Goal: Information Seeking & Learning: Learn about a topic

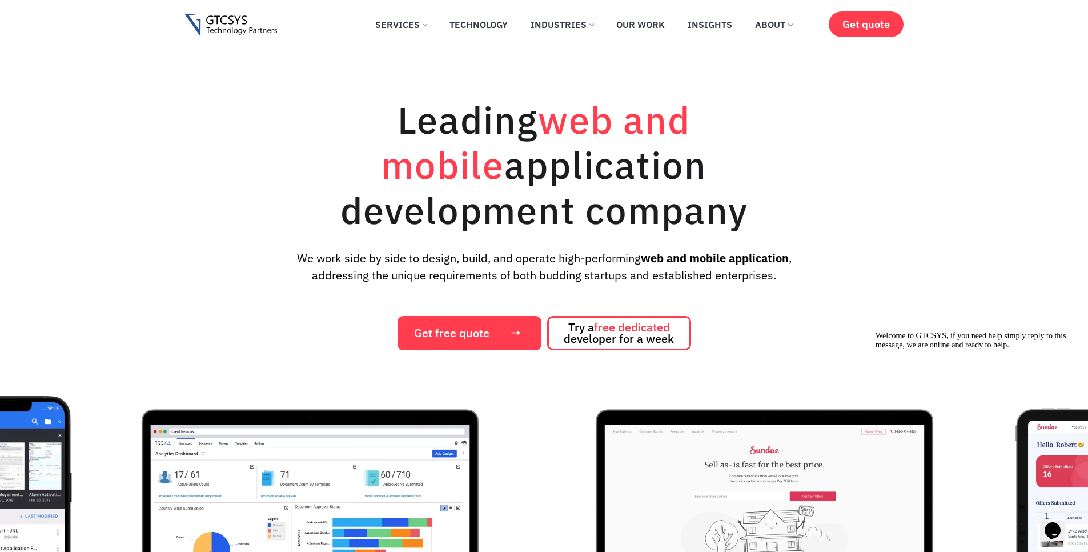
click at [1054, 522] on icon "Chat widget" at bounding box center [1053, 530] width 16 height 17
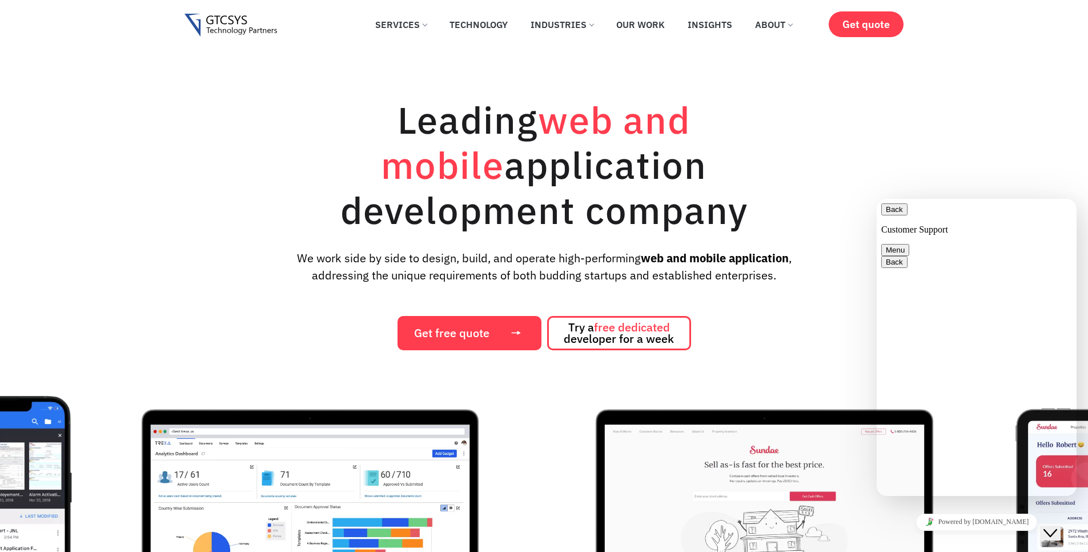
click at [990, 103] on div "Leading web and mobile application development company We work side by side to …" at bounding box center [544, 215] width 1088 height 270
click at [892, 215] on button "Back" at bounding box center [895, 209] width 26 height 12
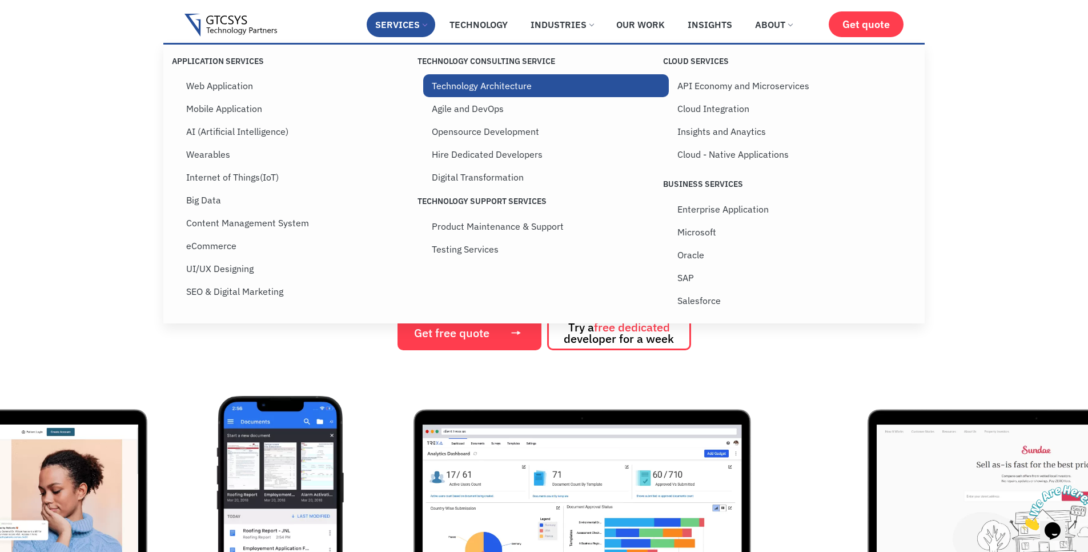
click at [503, 81] on link "Technology Architecture" at bounding box center [546, 85] width 246 height 23
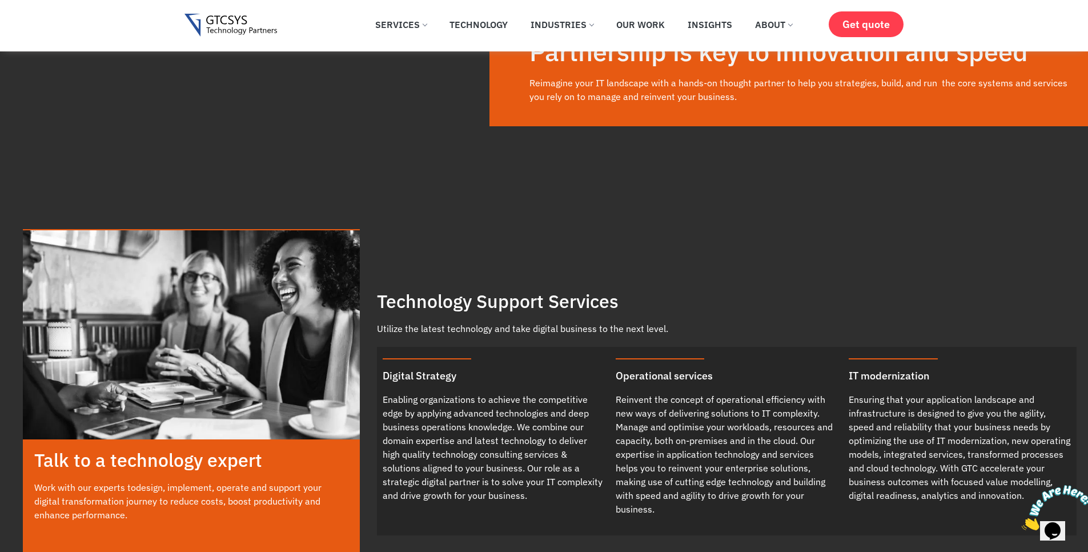
scroll to position [269, 0]
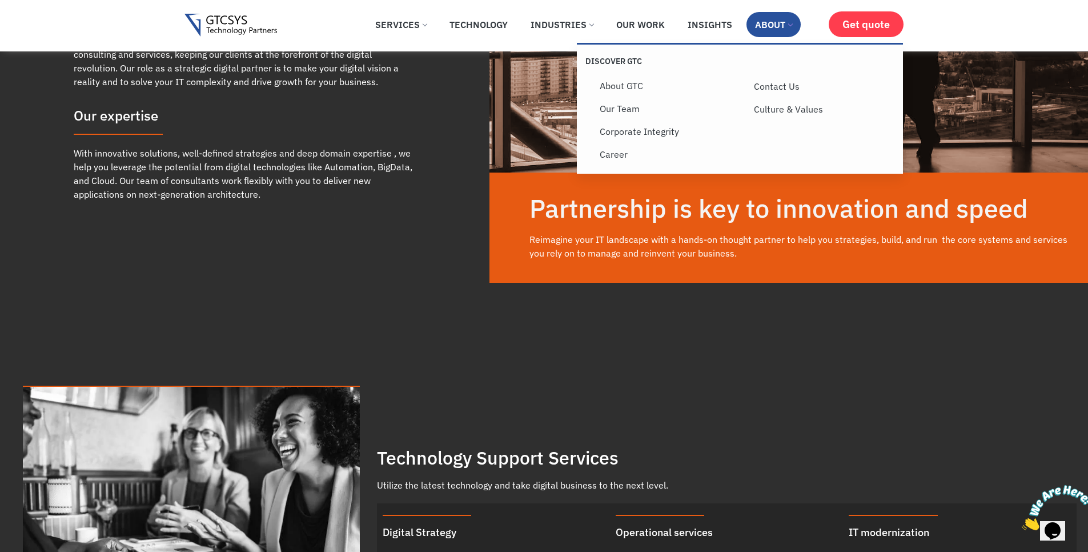
click at [767, 21] on link "About" at bounding box center [774, 24] width 54 height 25
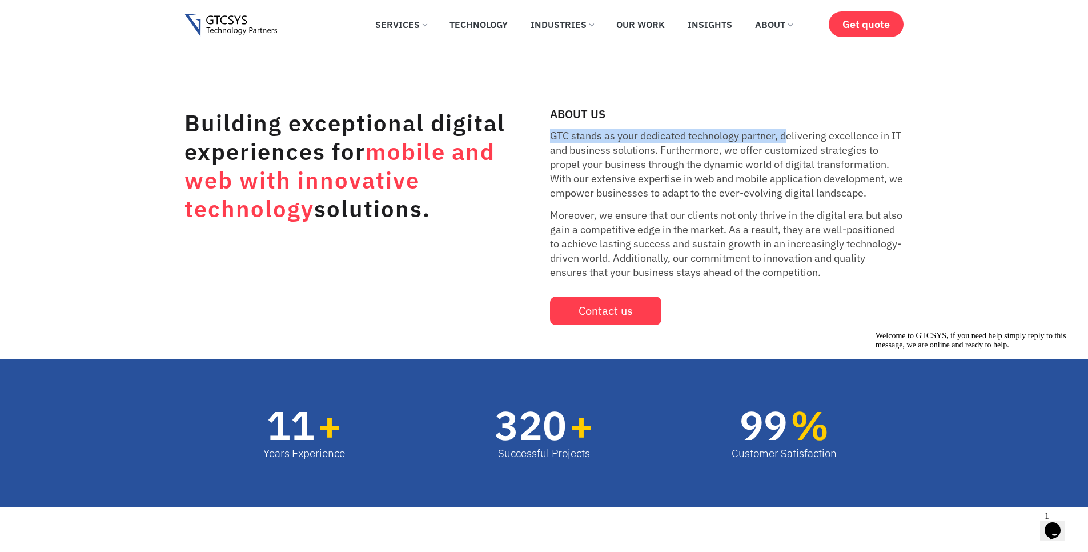
drag, startPoint x: 550, startPoint y: 136, endPoint x: 808, endPoint y: 137, distance: 258.3
click at [793, 137] on p "GTC stands as your dedicated technology partner, delivering excellence in IT an…" at bounding box center [727, 164] width 354 height 71
click at [841, 135] on p "GTC stands as your dedicated technology partner, delivering excellence in IT an…" at bounding box center [727, 164] width 354 height 71
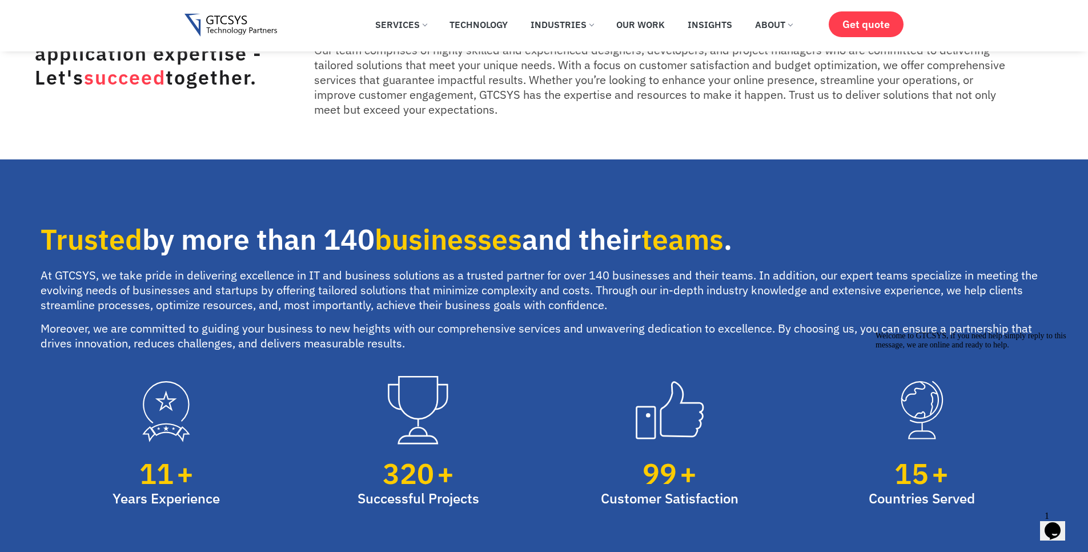
scroll to position [686, 0]
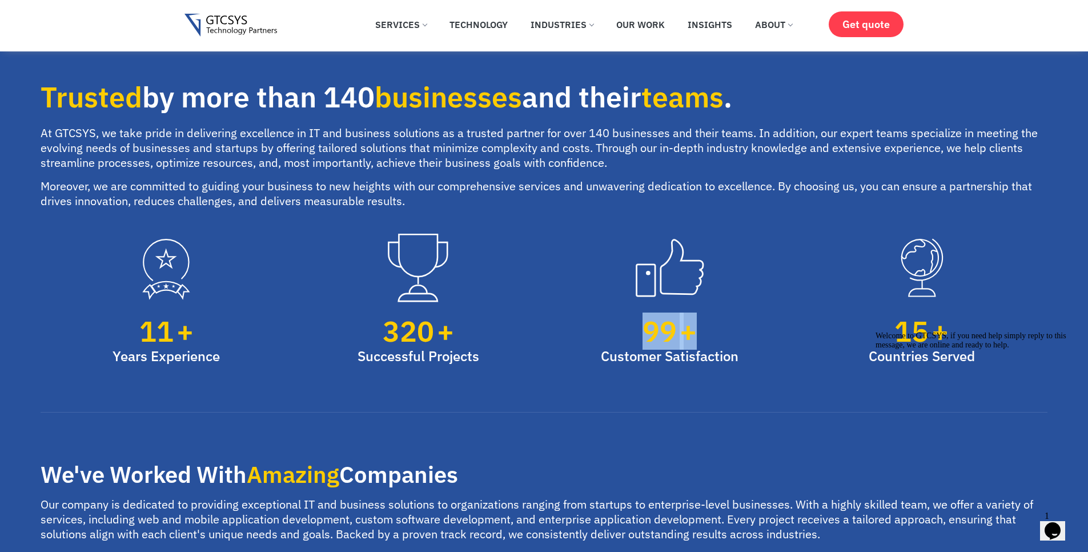
drag, startPoint x: 650, startPoint y: 329, endPoint x: 696, endPoint y: 328, distance: 45.7
click at [696, 328] on div "99 +" at bounding box center [670, 331] width 138 height 29
click at [701, 335] on span "+" at bounding box center [709, 331] width 59 height 29
drag, startPoint x: 901, startPoint y: 334, endPoint x: 966, endPoint y: 336, distance: 65.2
click at [966, 336] on div "Welcome to GTCSYS, if you need help simply reply to this message, we are online…" at bounding box center [979, 340] width 206 height 18
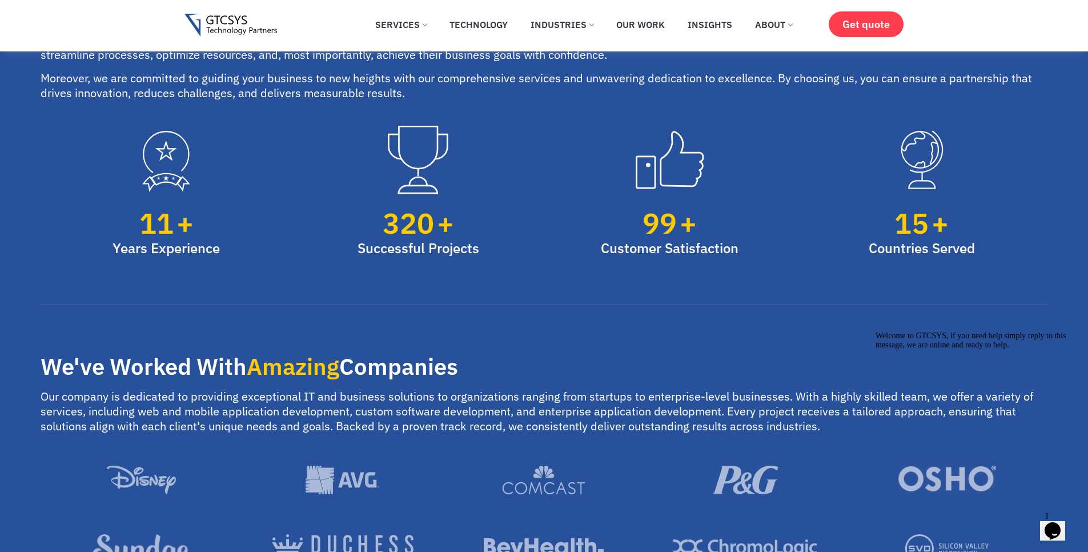
scroll to position [823, 0]
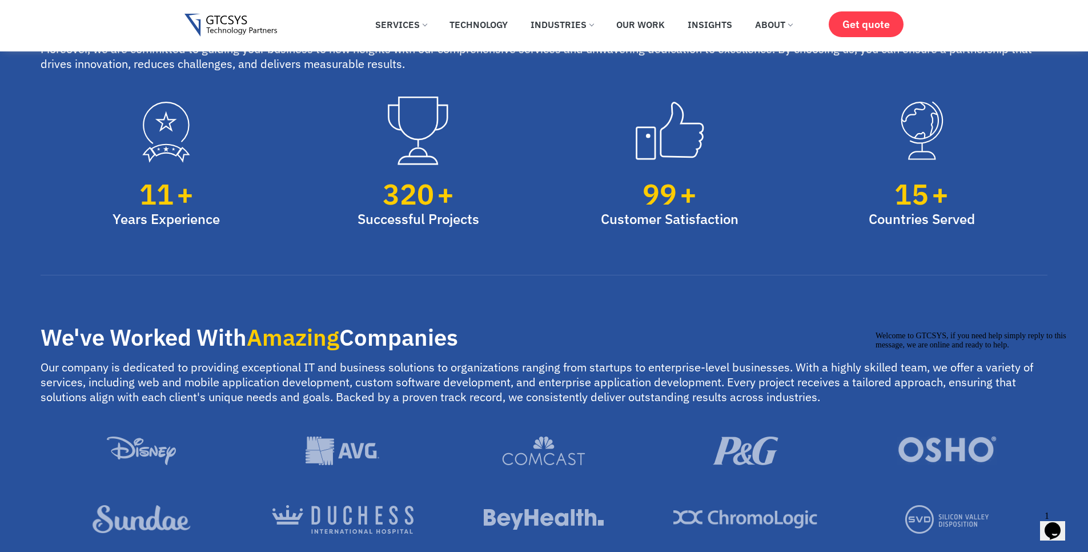
click at [876, 331] on icon "Chat attention grabber" at bounding box center [876, 331] width 0 height 0
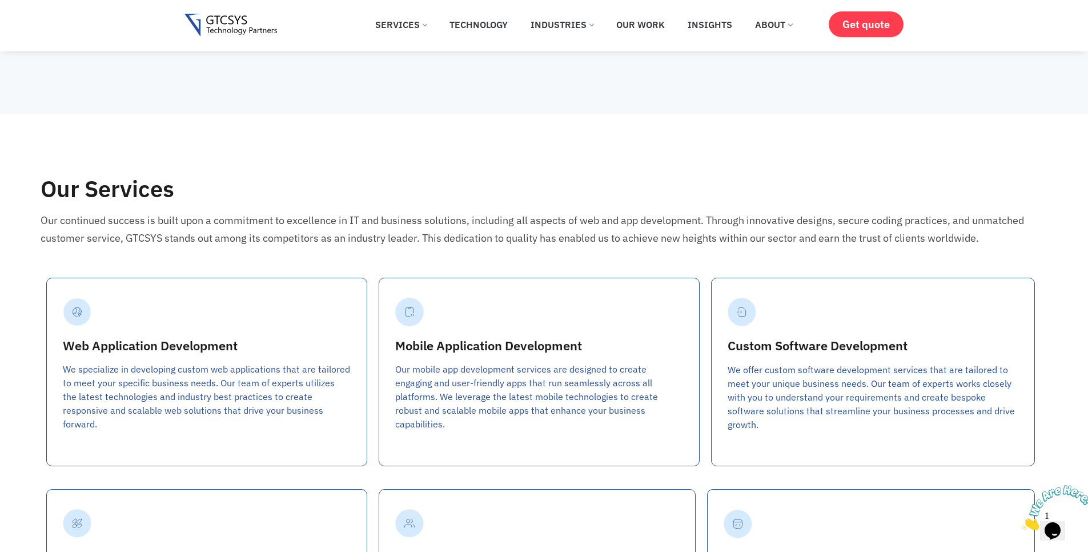
scroll to position [1783, 0]
drag, startPoint x: 43, startPoint y: 117, endPoint x: 185, endPoint y: 110, distance: 141.3
drag, startPoint x: 209, startPoint y: 111, endPoint x: 195, endPoint y: 112, distance: 13.2
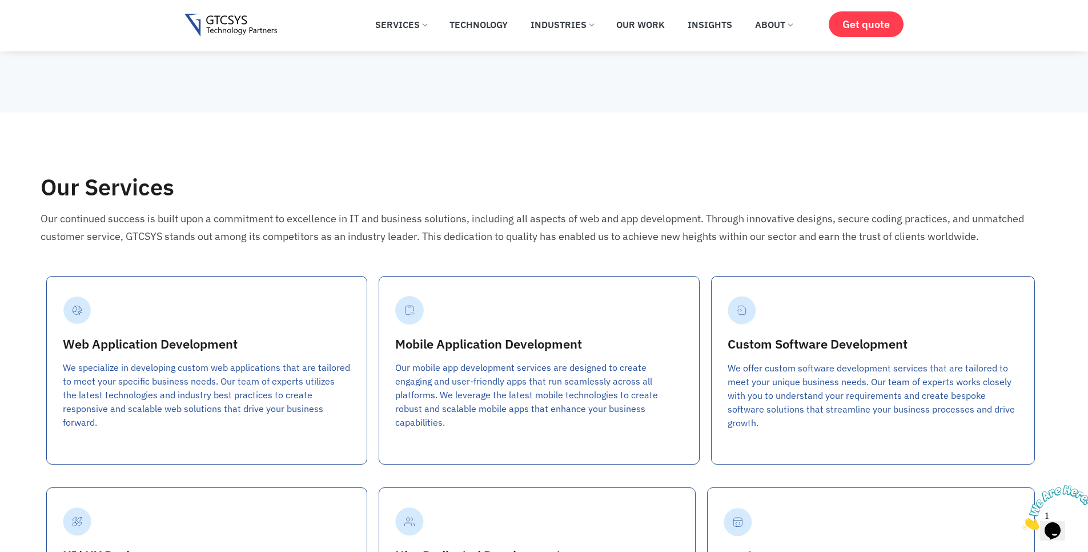
drag, startPoint x: 193, startPoint y: 111, endPoint x: 29, endPoint y: 112, distance: 164.6
copy h2 "Why GTCSYS"
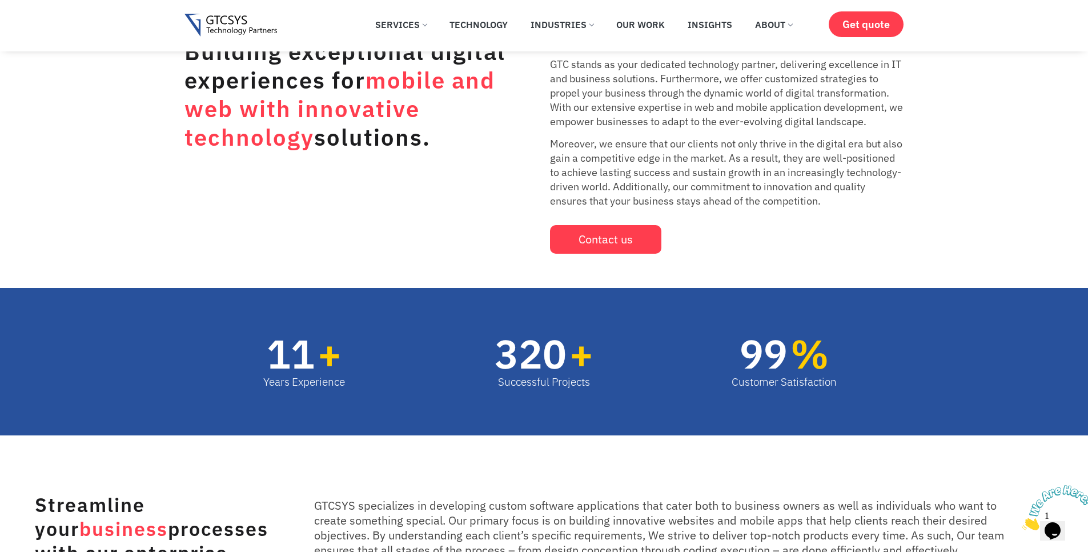
scroll to position [0, 0]
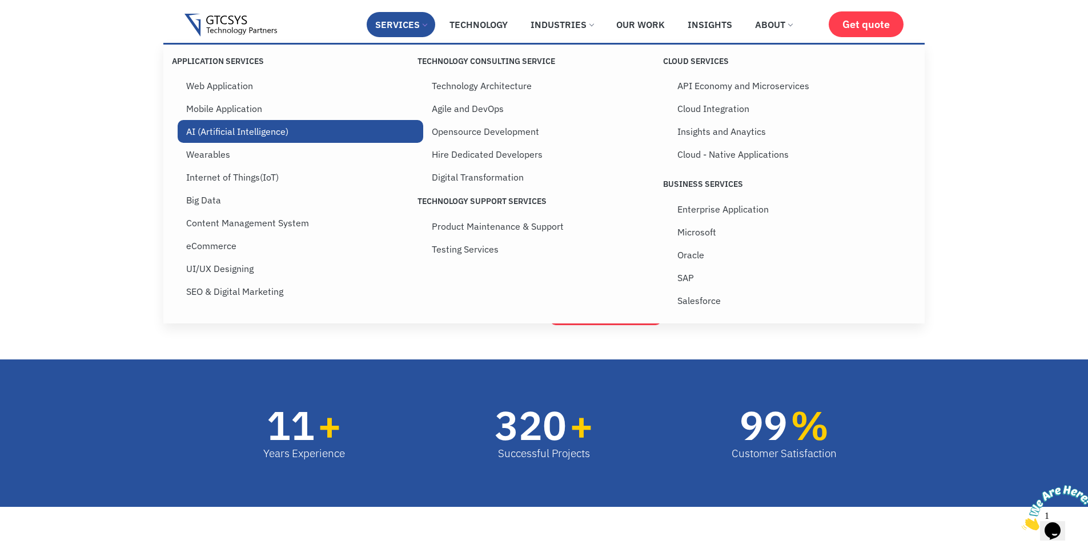
click at [242, 127] on link "AI (Artificial Intelligence)" at bounding box center [301, 131] width 246 height 23
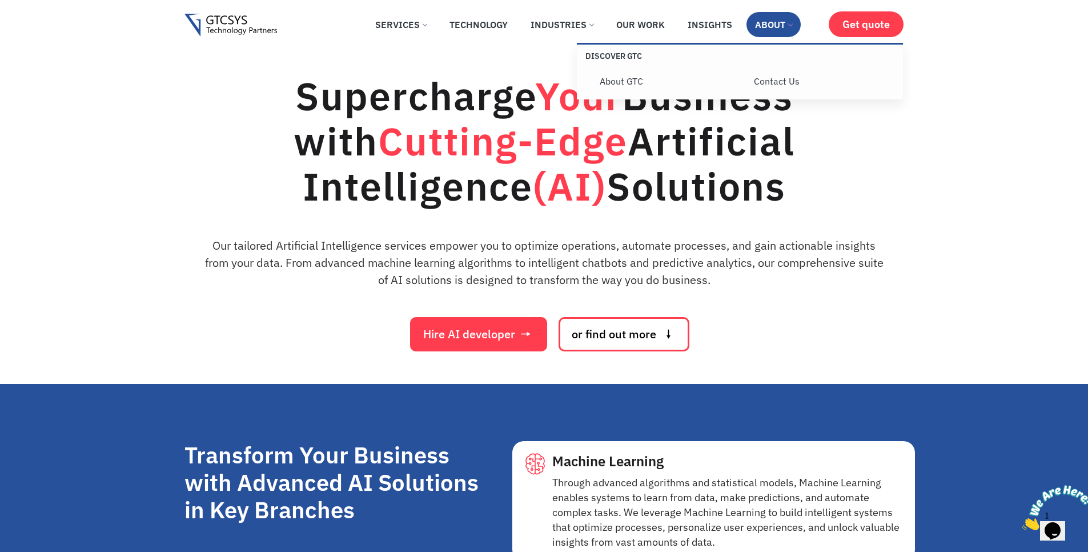
click at [766, 25] on link "About" at bounding box center [774, 24] width 54 height 25
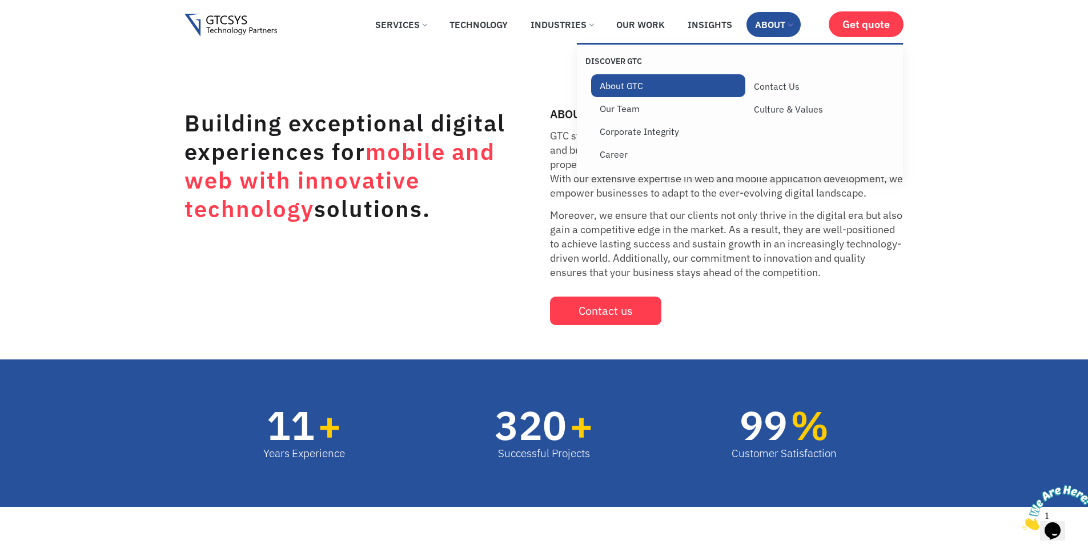
click at [602, 86] on link "About GTC" at bounding box center [668, 85] width 155 height 23
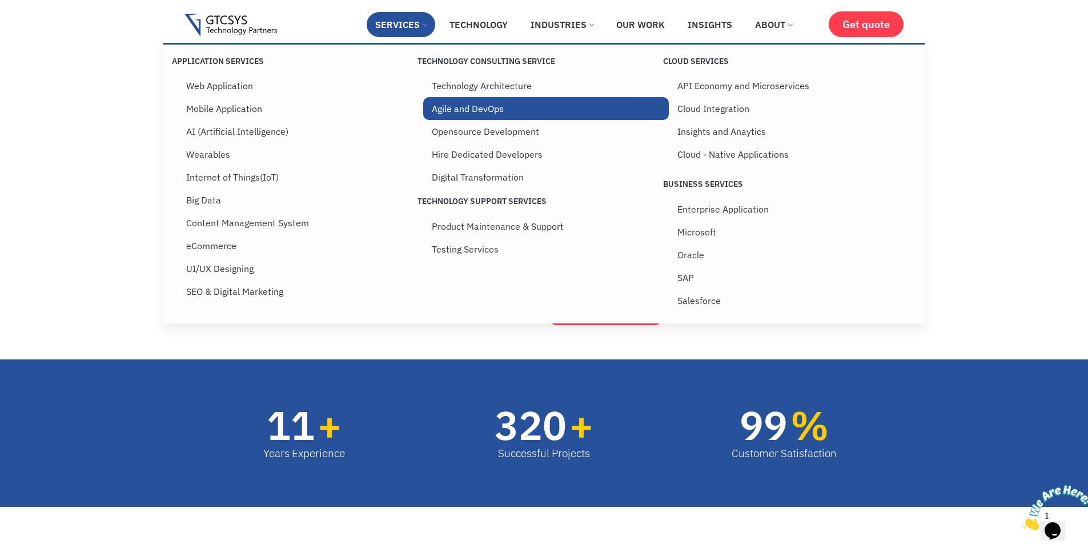
click at [458, 106] on link "Agile and DevOps" at bounding box center [546, 108] width 246 height 23
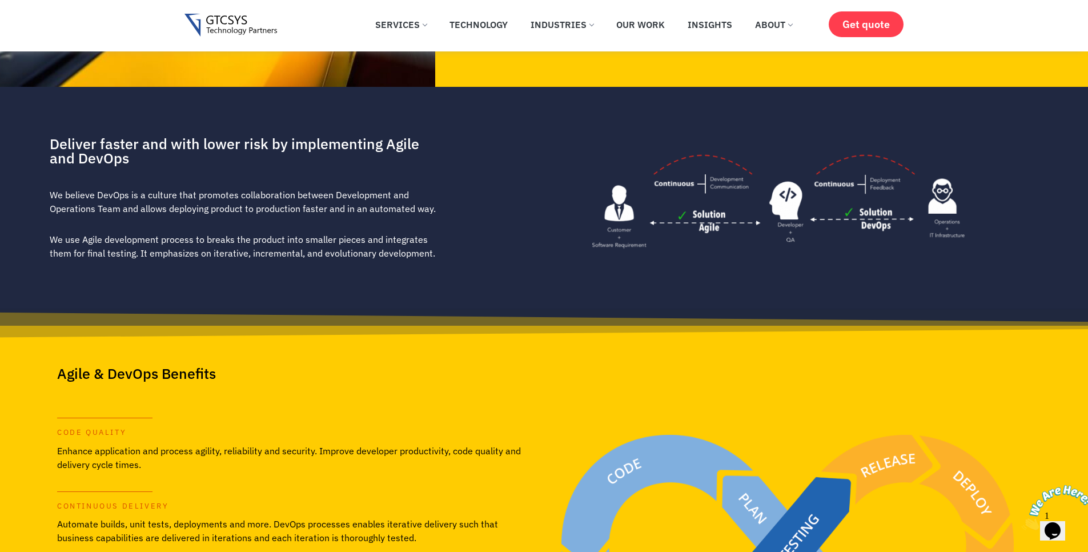
scroll to position [549, 0]
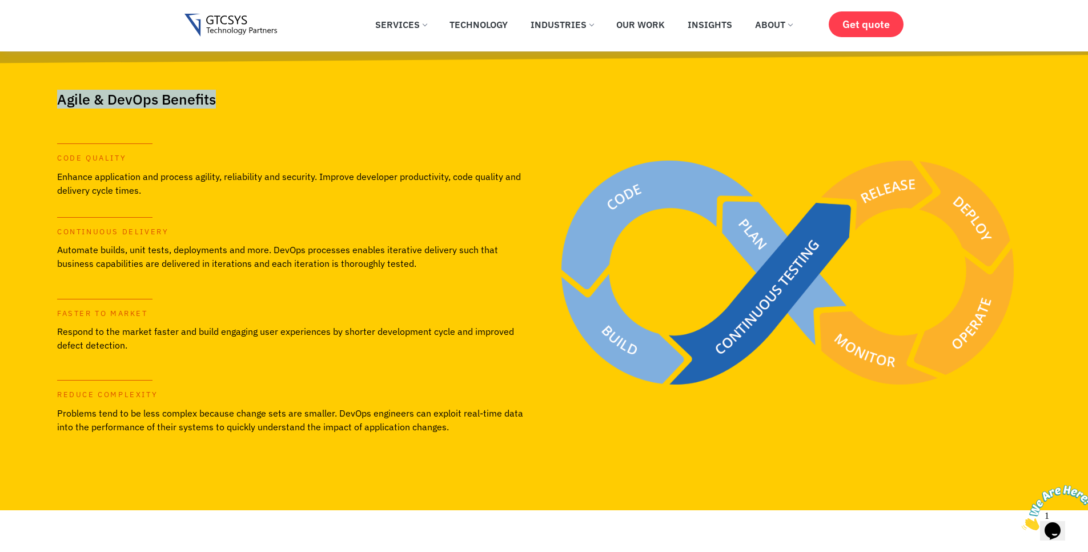
drag, startPoint x: 218, startPoint y: 99, endPoint x: 28, endPoint y: 98, distance: 189.7
click at [28, 98] on section "Agile & DevOps Benefits CODE QUALITY Enhance application and process agility, r…" at bounding box center [544, 272] width 1088 height 475
copy h2 "Agile & DevOps Benefits"
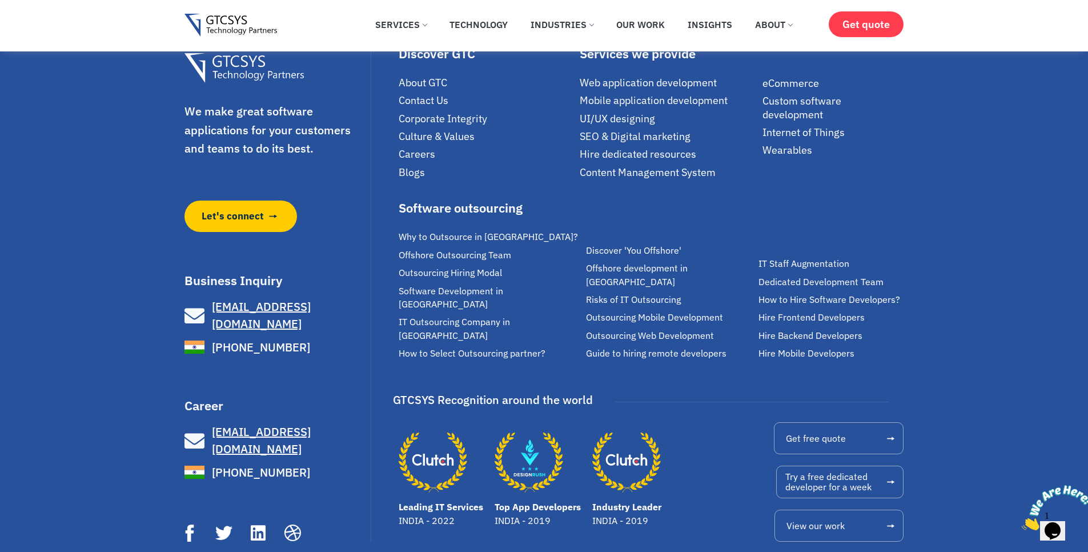
scroll to position [2371, 0]
